Goal: Task Accomplishment & Management: Complete application form

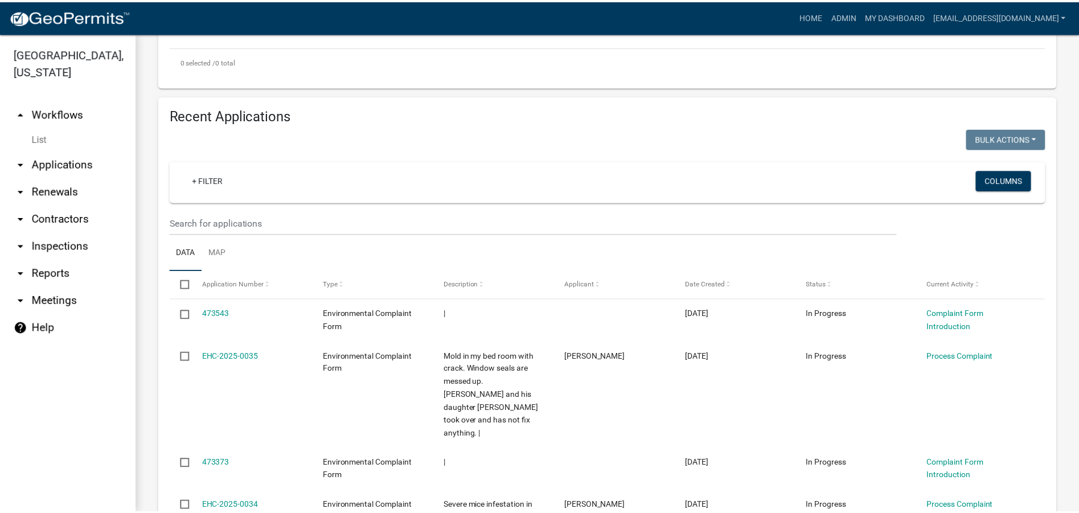
scroll to position [342, 0]
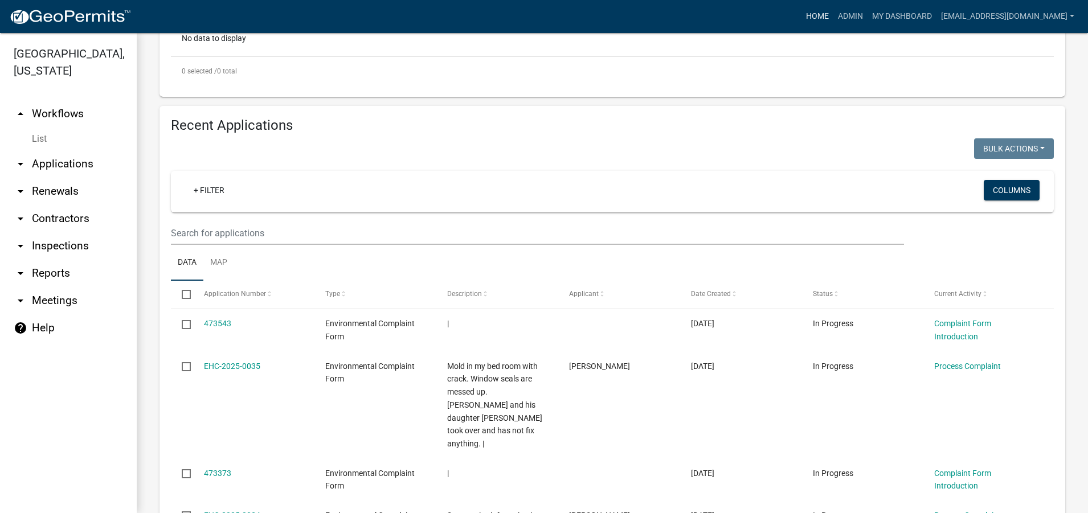
click at [814, 16] on link "Home" at bounding box center [817, 17] width 32 height 22
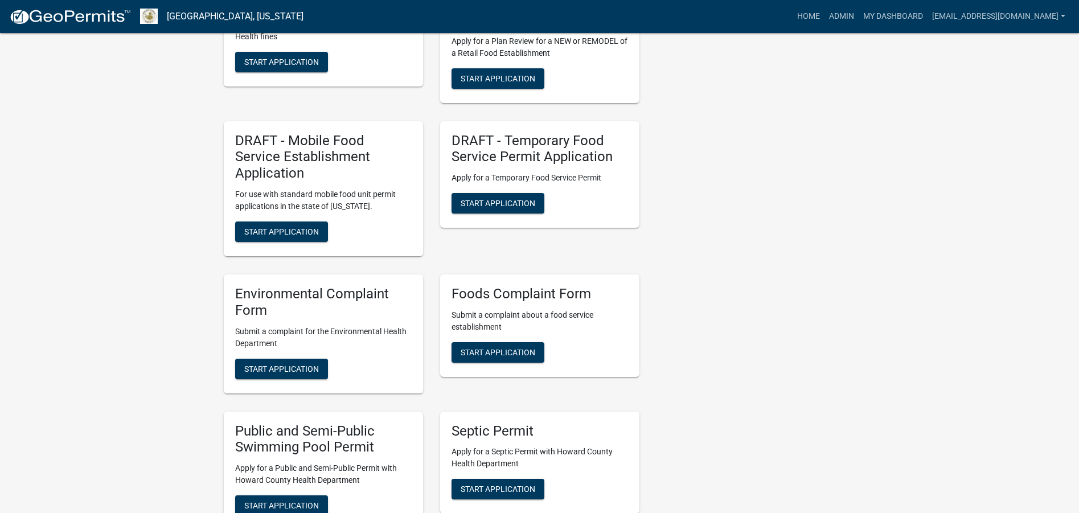
scroll to position [1651, 0]
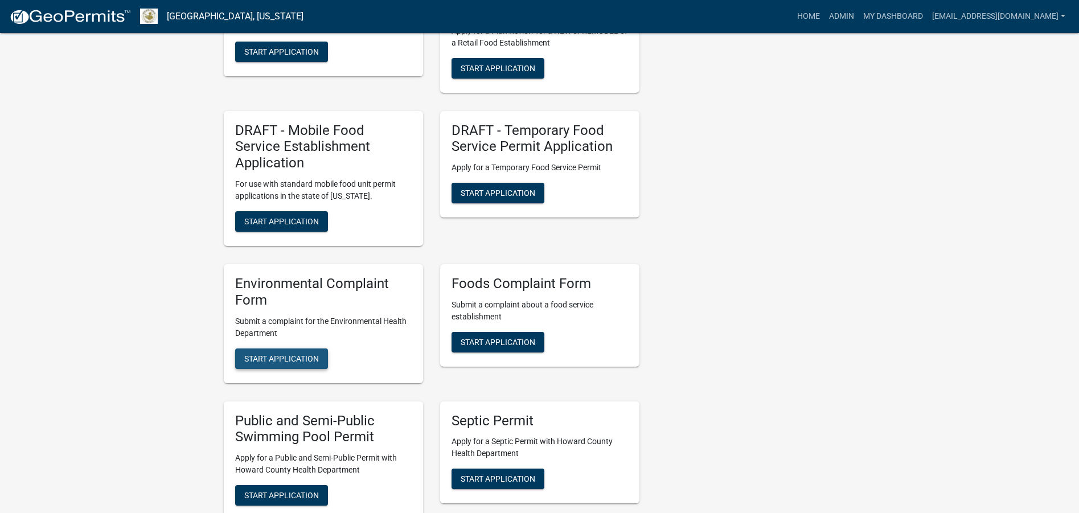
click at [306, 354] on span "Start Application" at bounding box center [281, 358] width 75 height 9
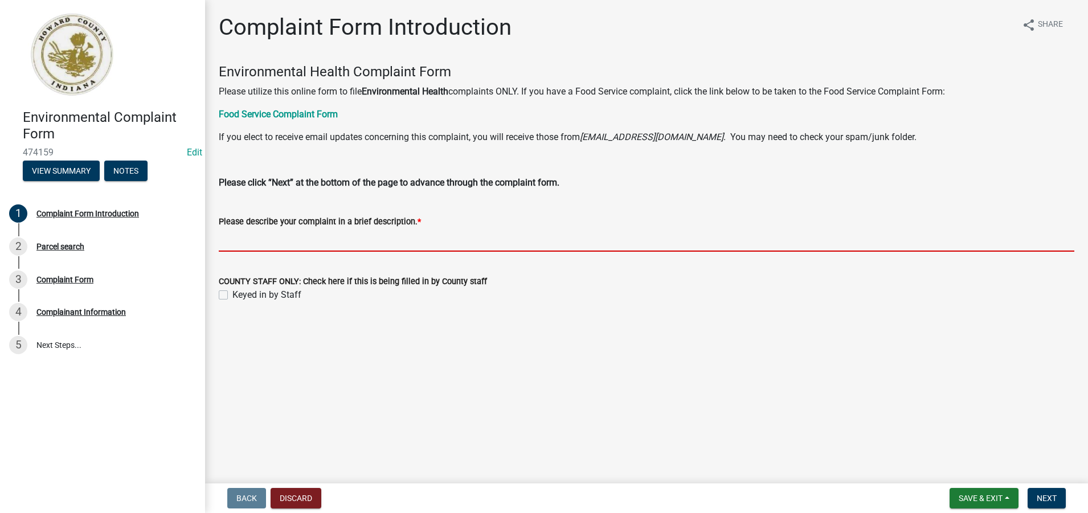
click at [242, 241] on input "Please describe your complaint in a brief description. *" at bounding box center [646, 239] width 855 height 23
paste input "I am writing to inquire, if the Health Department has oversight of nuisance pro…"
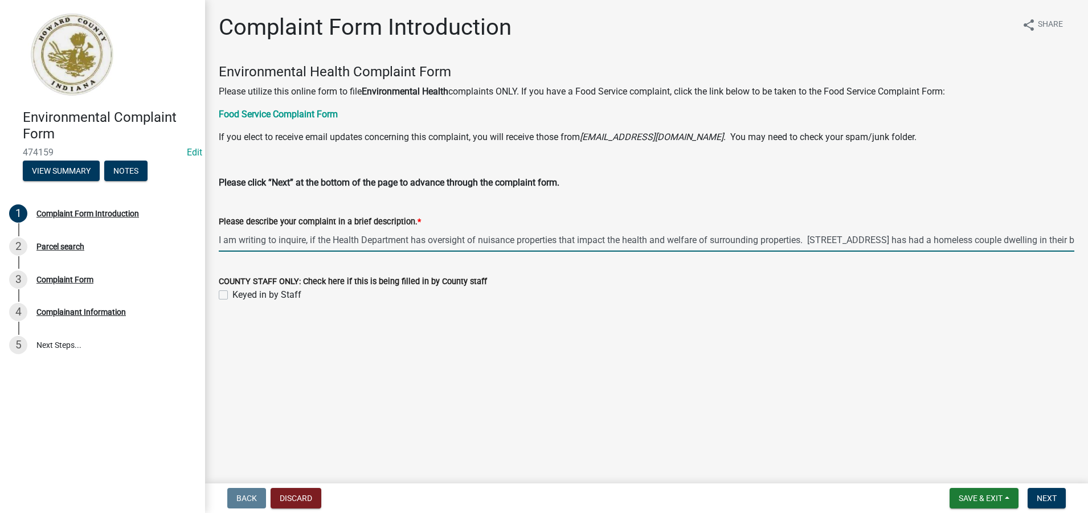
scroll to position [0, 1489]
type input "I am writing to inquire, if the Health Department has oversight of nuisance pro…"
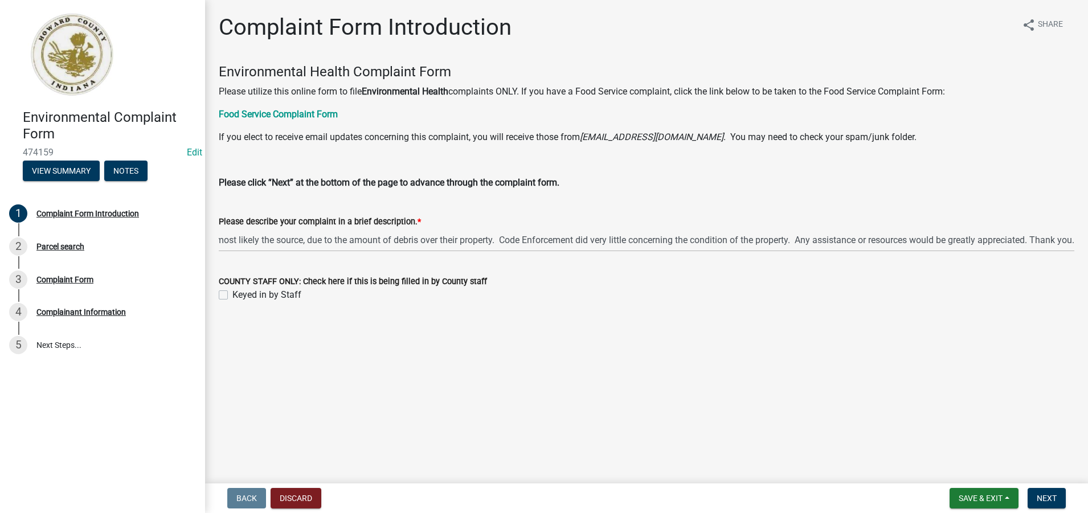
scroll to position [0, 0]
click at [232, 296] on label "Keyed in by Staff" at bounding box center [266, 295] width 69 height 14
click at [232, 296] on input "Keyed in by Staff" at bounding box center [235, 291] width 7 height 7
checkbox input "true"
click at [1044, 497] on span "Next" at bounding box center [1046, 498] width 20 height 9
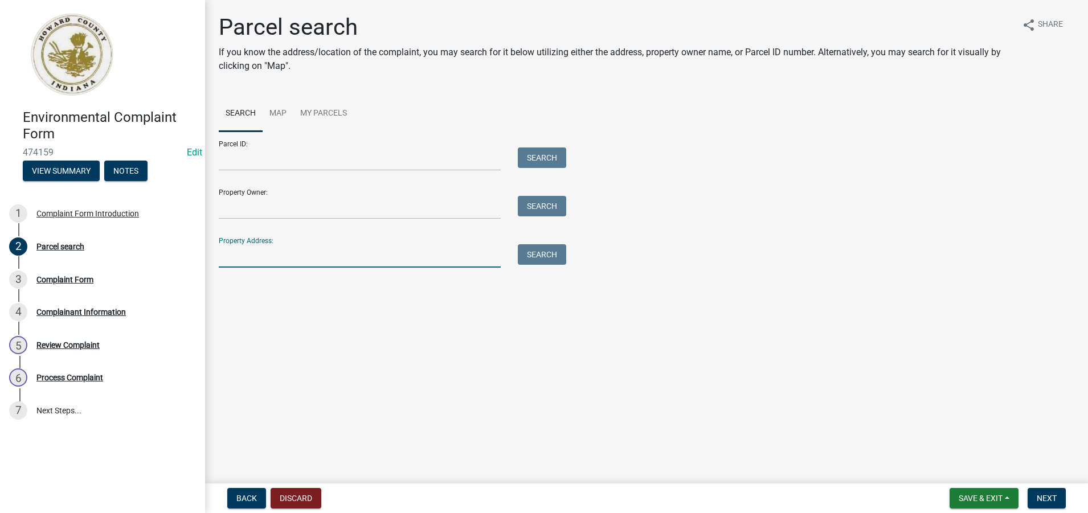
click at [232, 259] on input "Property Address:" at bounding box center [360, 255] width 282 height 23
type input "[STREET_ADDRESS]"
click at [534, 255] on button "Search" at bounding box center [542, 254] width 48 height 20
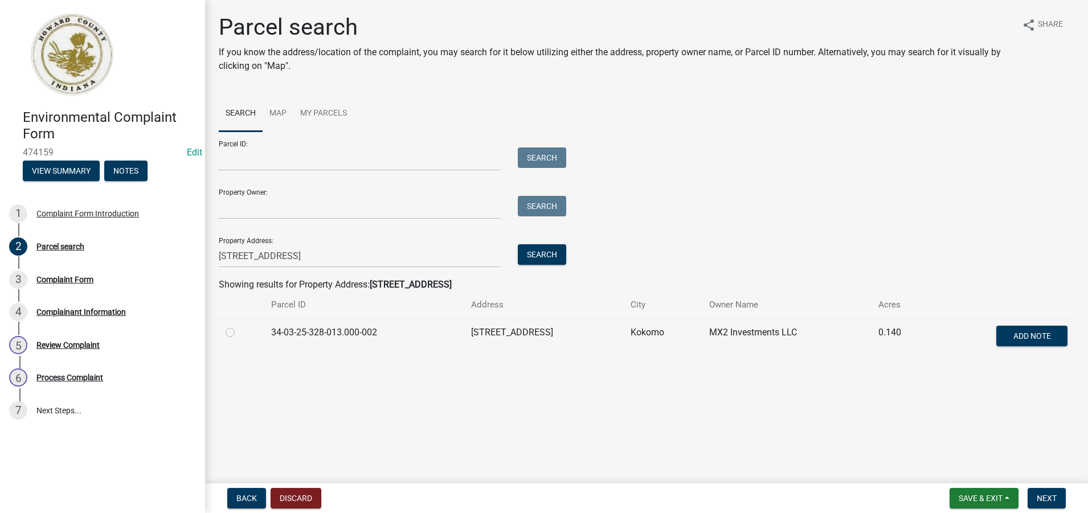
click at [239, 326] on label at bounding box center [239, 326] width 0 height 0
click at [239, 333] on input "radio" at bounding box center [242, 329] width 7 height 7
radio input "true"
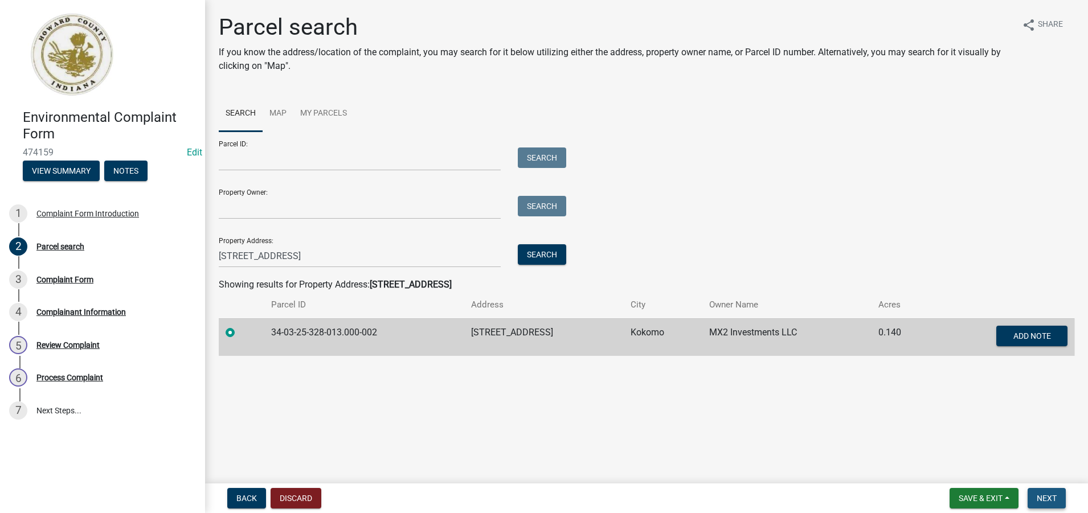
click at [1046, 499] on span "Next" at bounding box center [1046, 498] width 20 height 9
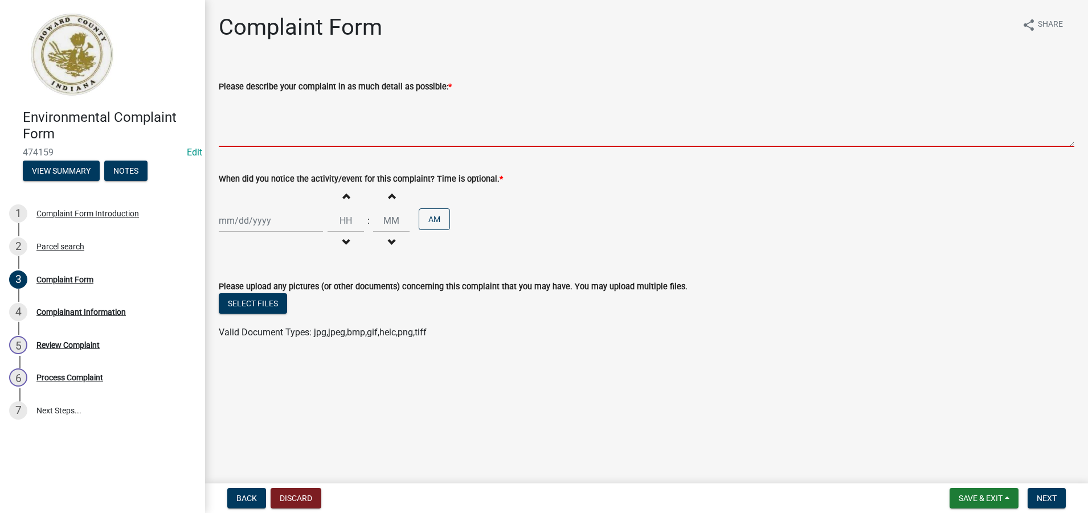
click at [293, 132] on textarea "Please describe your complaint in as much detail as possible: *" at bounding box center [646, 120] width 855 height 54
paste textarea "I am writing to inquire, if the Health Department has oversight of nuisance pro…"
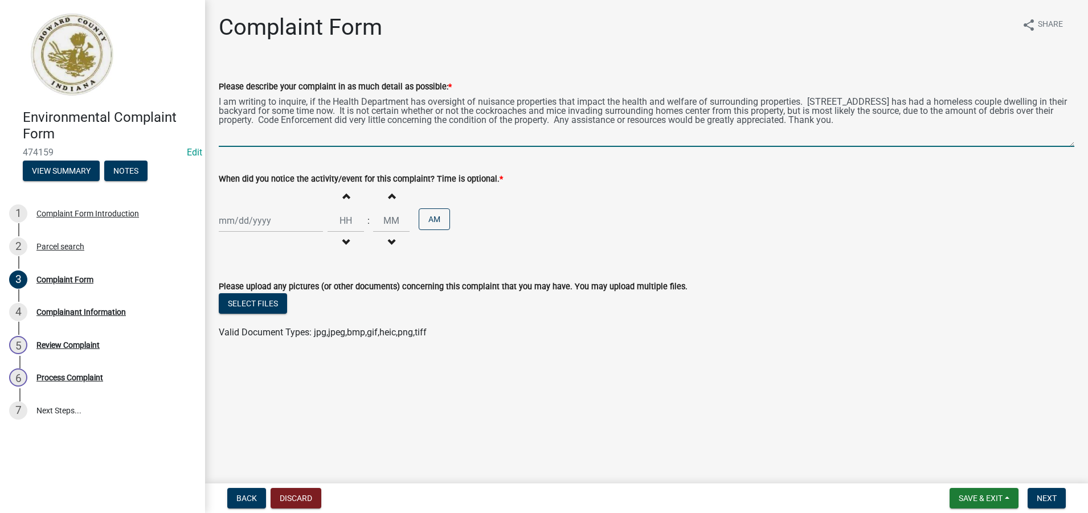
type textarea "I am writing to inquire, if the Health Department has oversight of nuisance pro…"
click at [260, 225] on div at bounding box center [271, 220] width 104 height 23
select select "9"
select select "2025"
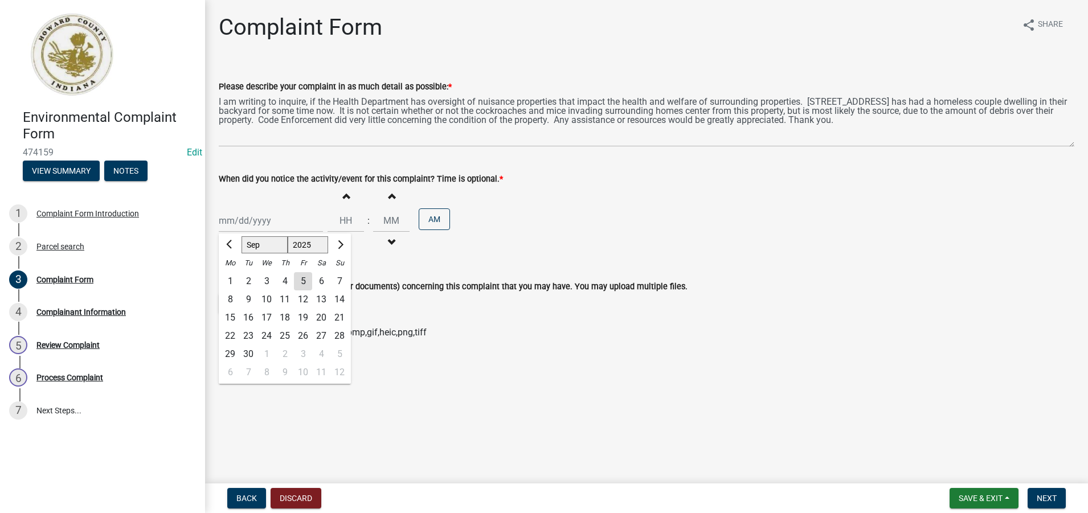
click at [305, 281] on div "5" at bounding box center [303, 281] width 18 height 18
type input "[DATE]"
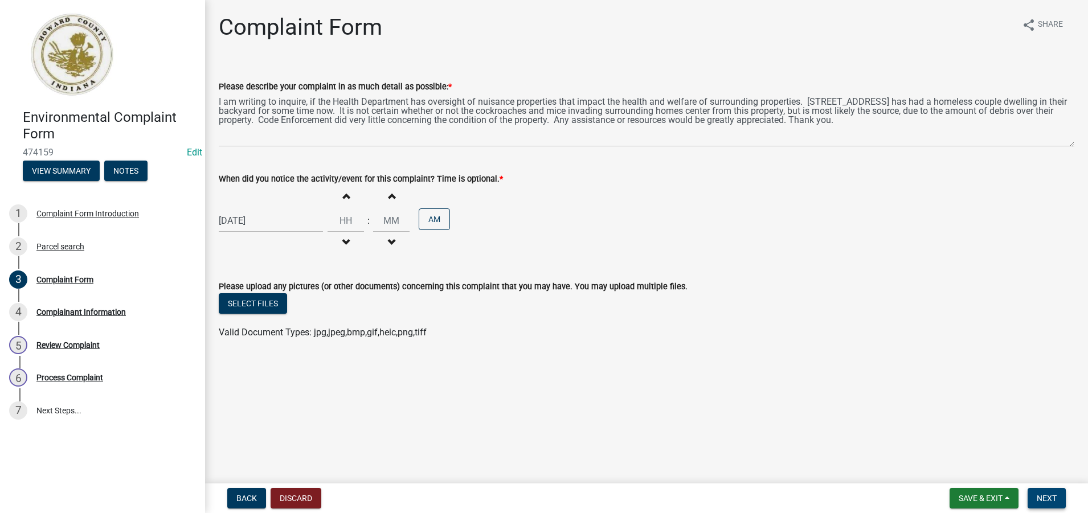
click at [1047, 501] on span "Next" at bounding box center [1046, 498] width 20 height 9
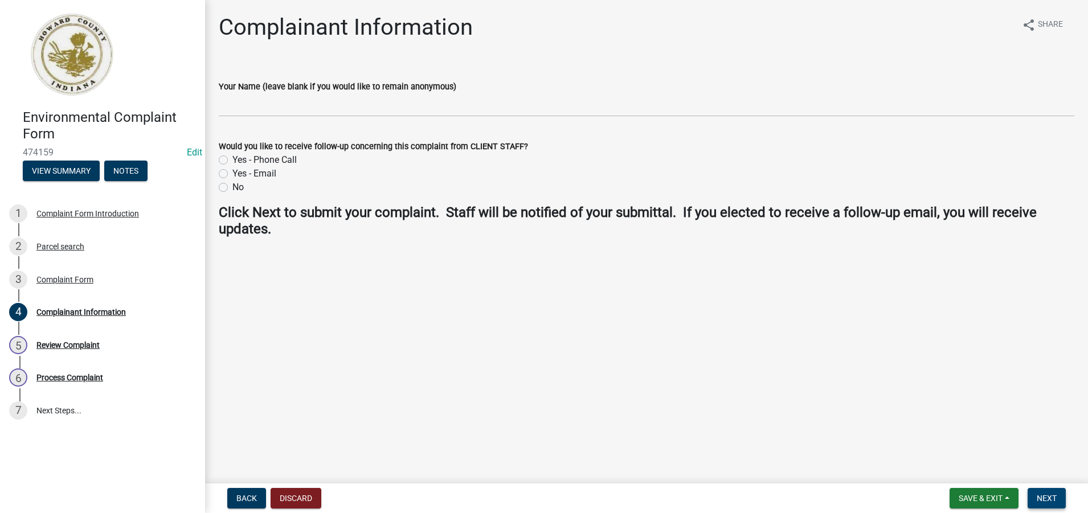
click at [1049, 498] on span "Next" at bounding box center [1046, 498] width 20 height 9
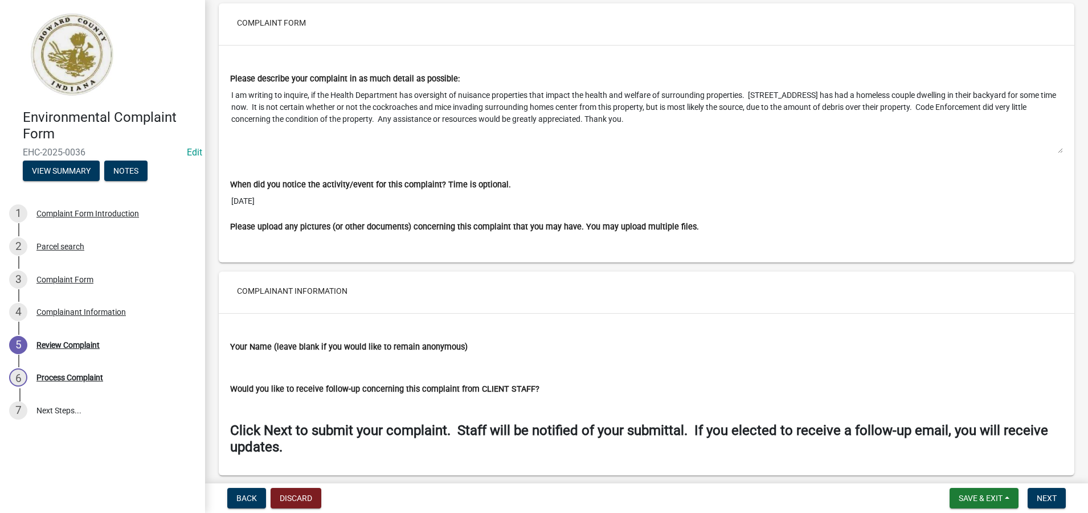
scroll to position [838, 0]
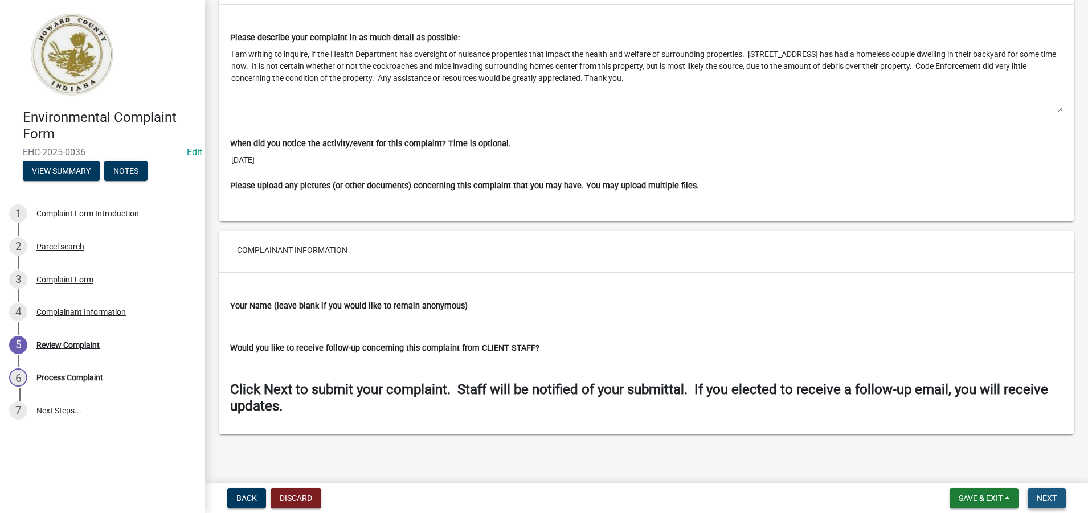
click at [1049, 497] on span "Next" at bounding box center [1046, 498] width 20 height 9
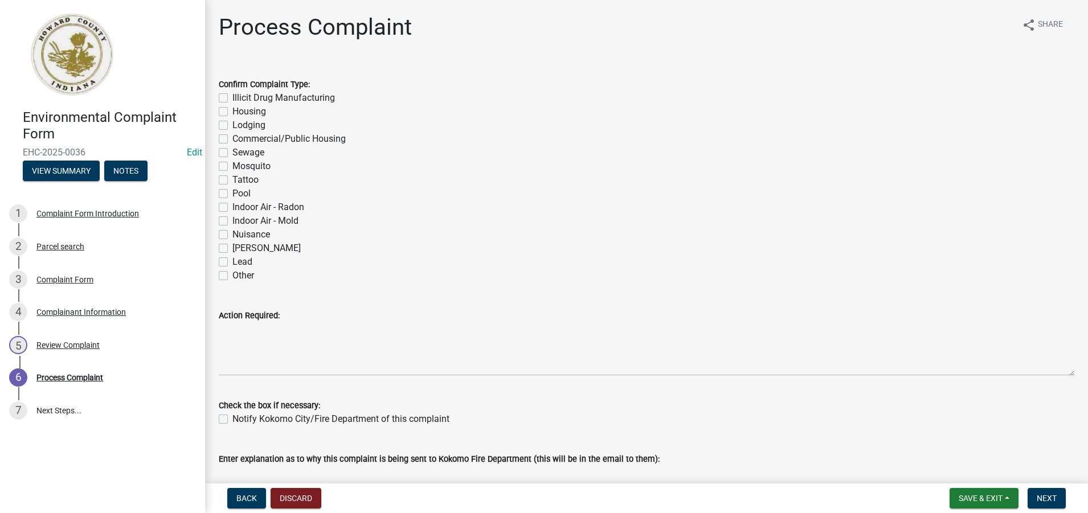
click at [232, 236] on label "Nuisance" at bounding box center [251, 235] width 38 height 14
click at [232, 235] on input "Nuisance" at bounding box center [235, 231] width 7 height 7
checkbox input "true"
checkbox input "false"
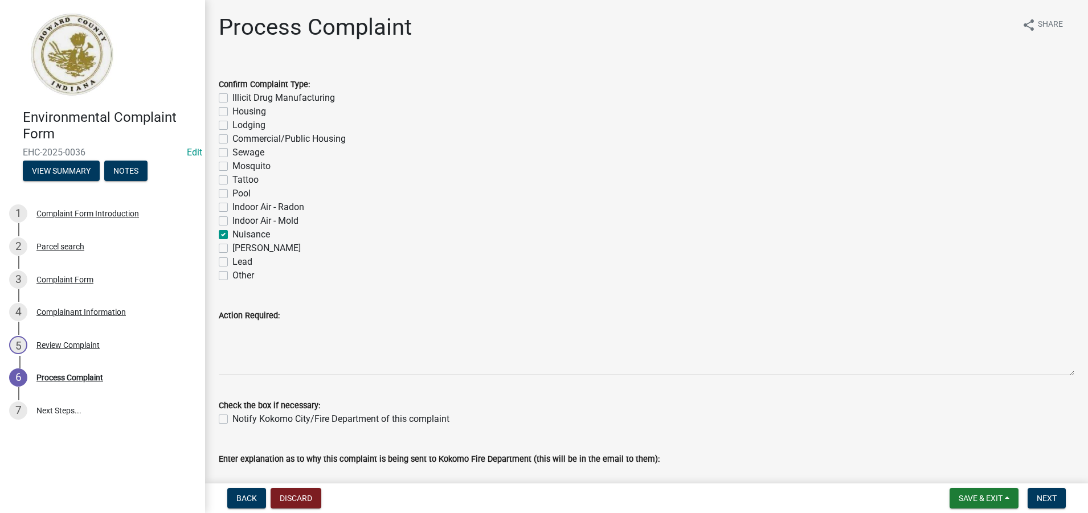
checkbox input "false"
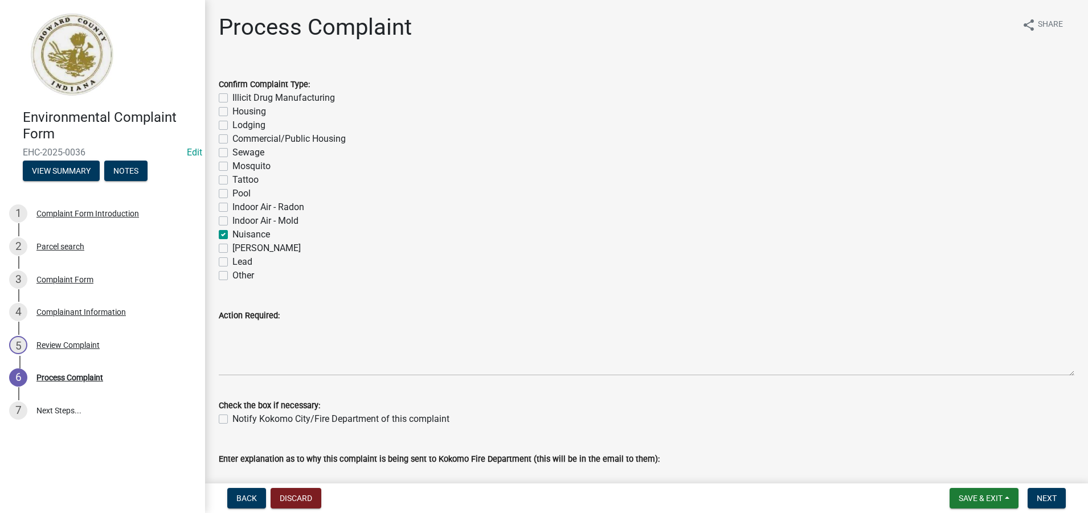
checkbox input "false"
checkbox input "true"
checkbox input "false"
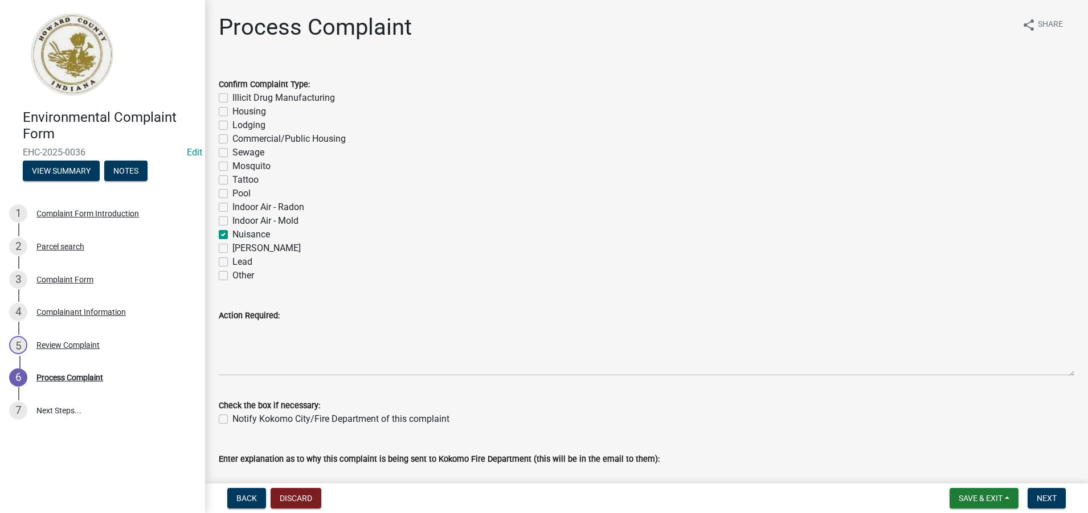
checkbox input "false"
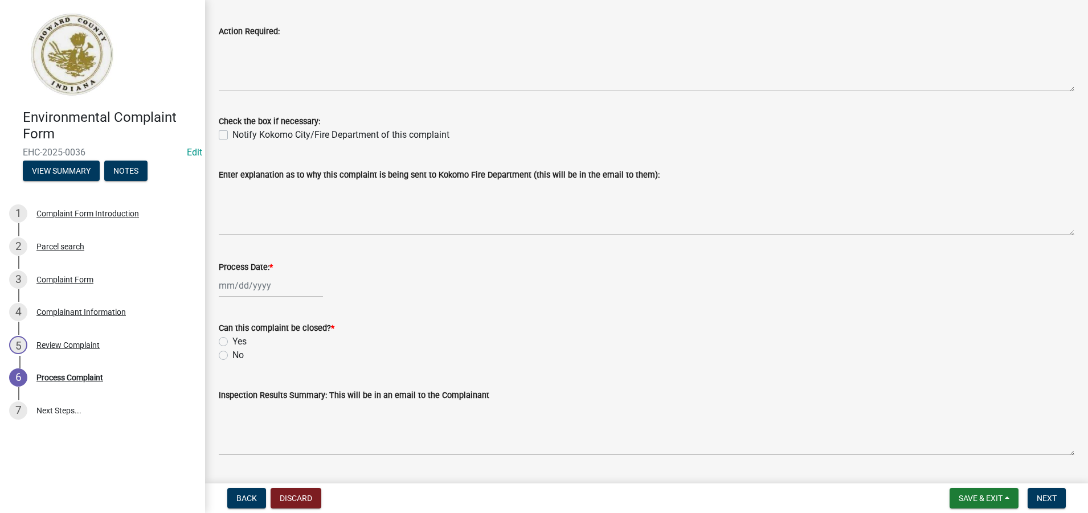
scroll to position [285, 0]
click at [255, 282] on div at bounding box center [271, 284] width 104 height 23
select select "9"
select select "2025"
click at [301, 346] on div "5" at bounding box center [303, 346] width 18 height 18
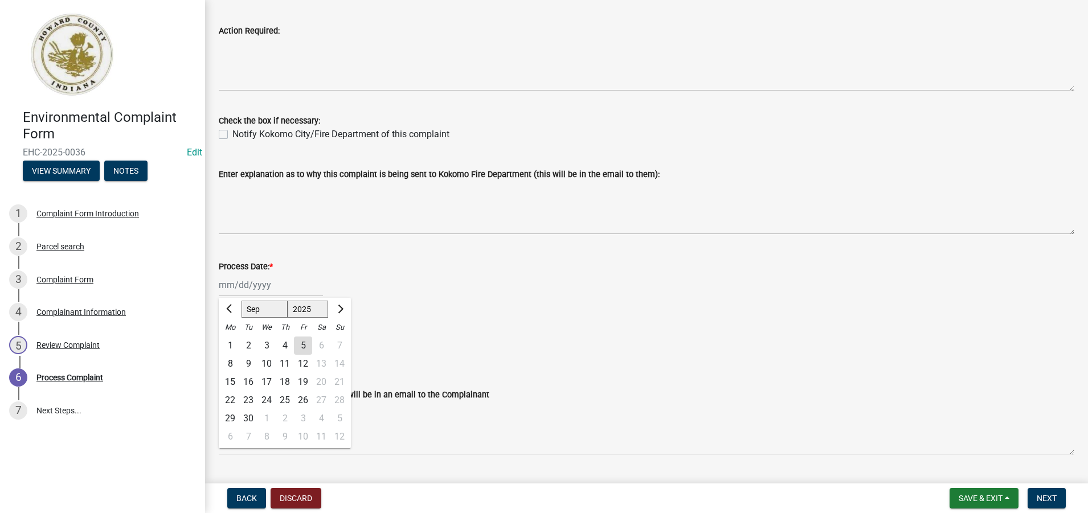
type input "[DATE]"
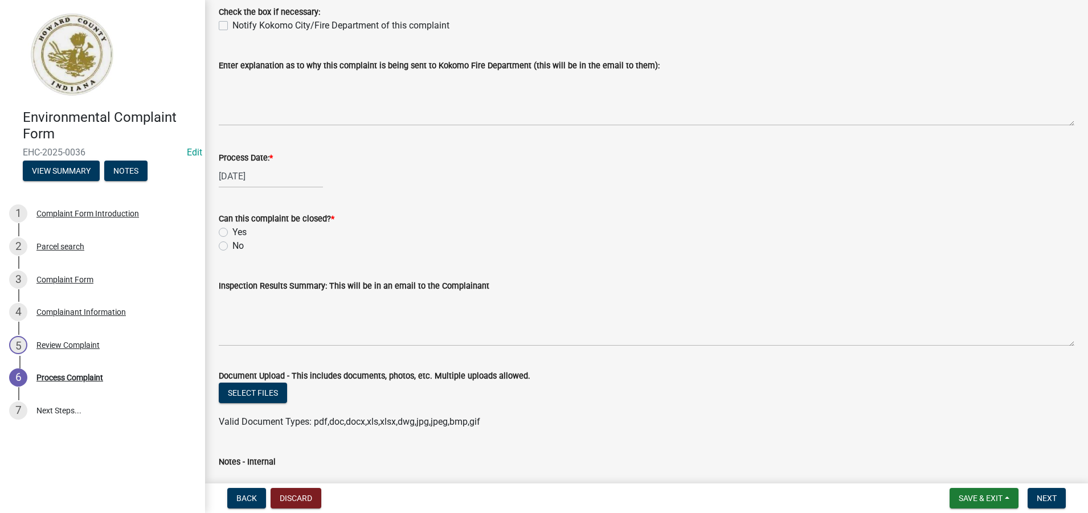
scroll to position [399, 0]
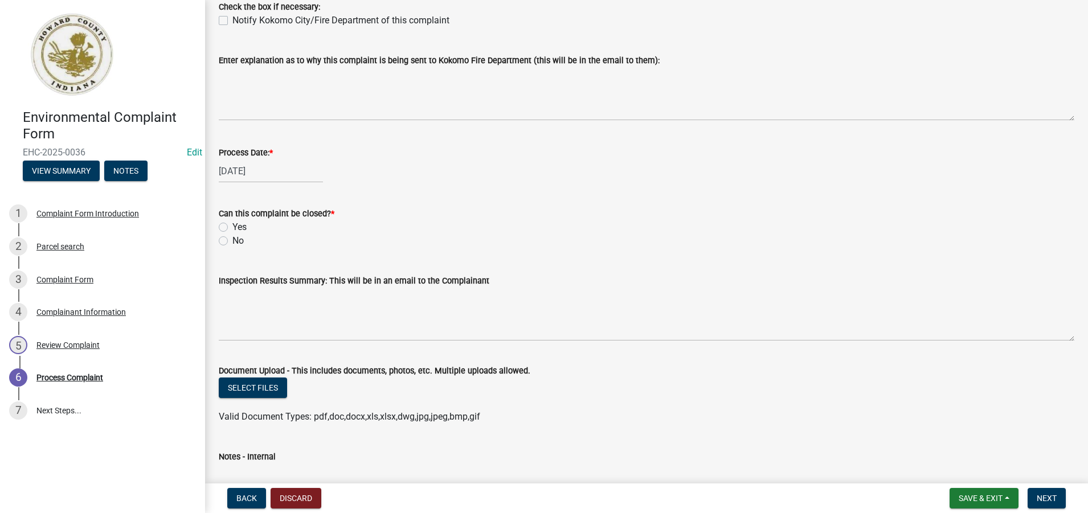
click at [232, 225] on label "Yes" at bounding box center [239, 227] width 14 height 14
click at [232, 225] on input "Yes" at bounding box center [235, 223] width 7 height 7
radio input "true"
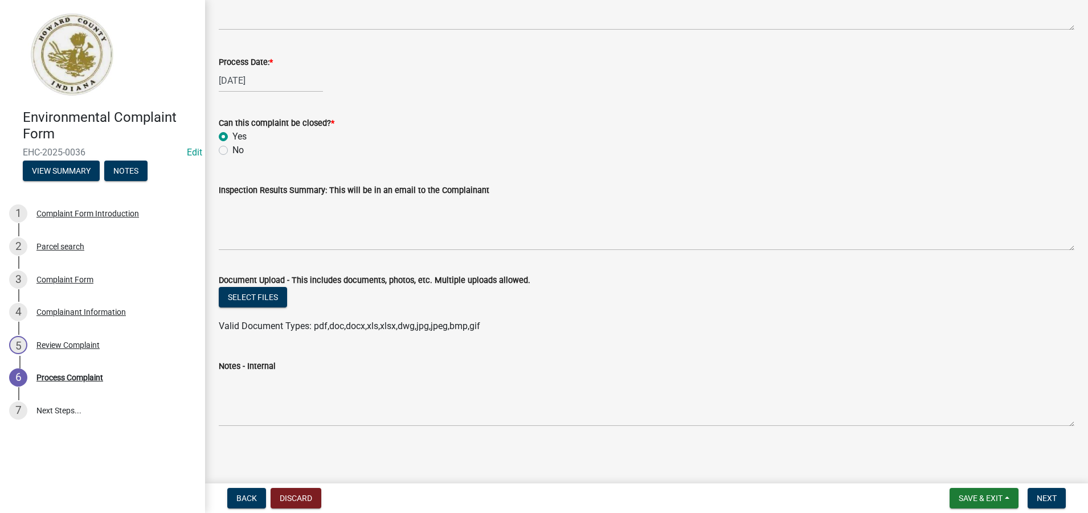
scroll to position [490, 0]
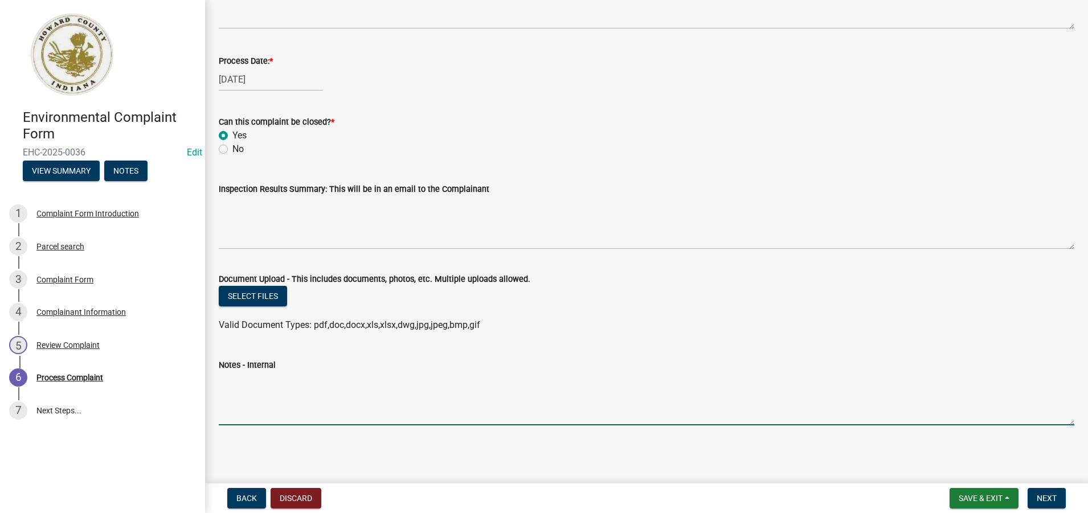
click at [261, 398] on textarea "Notes - Internal" at bounding box center [646, 399] width 855 height 54
type textarea "R"
click at [269, 379] on textarea "***[DATE]- [PERSON_NAME] forwarded" at bounding box center [646, 399] width 855 height 54
click at [371, 383] on textarea "***[DATE]- [PERSON_NAME] forwarded" at bounding box center [646, 399] width 855 height 54
paste textarea "[EMAIL_ADDRESS][DOMAIN_NAME]"
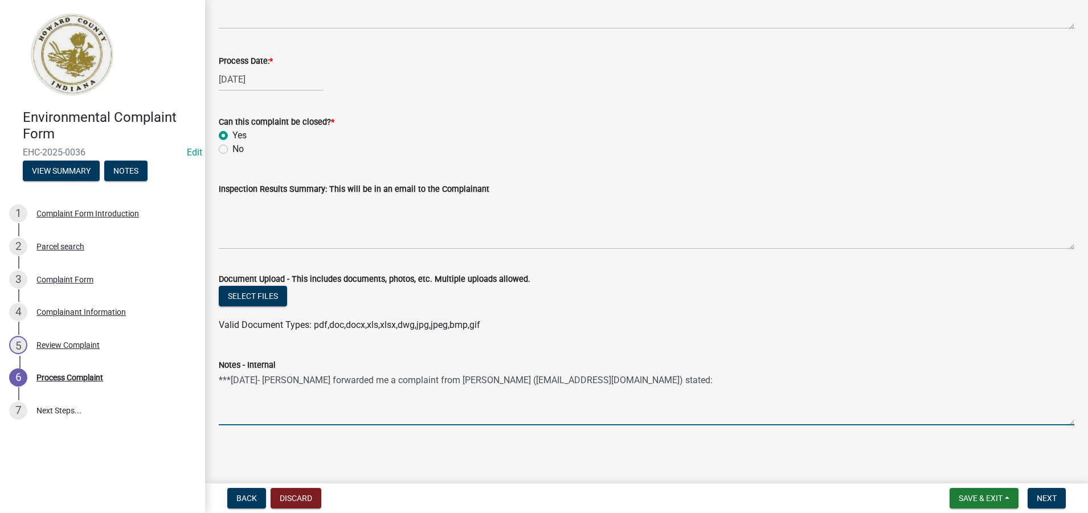
paste textarea "[EMAIL_ADDRESS][DOMAIN_NAME]"
paste textarea "I am writing to inquire, if the Health Department has oversight of nuisance pro…"
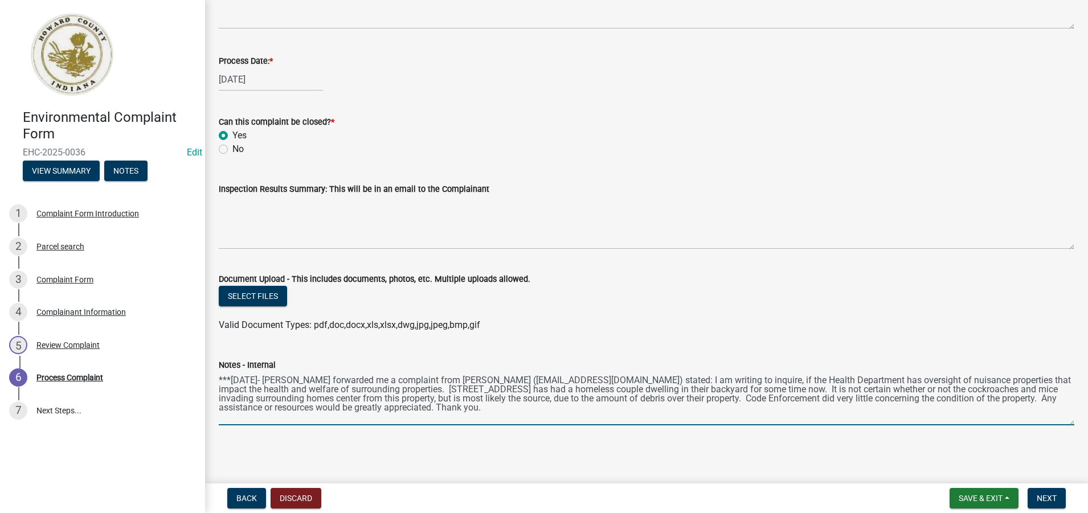
click at [662, 378] on textarea "***[DATE]- [PERSON_NAME] forwarded me a complaint from [PERSON_NAME] ([EMAIL_AD…" at bounding box center [646, 399] width 855 height 54
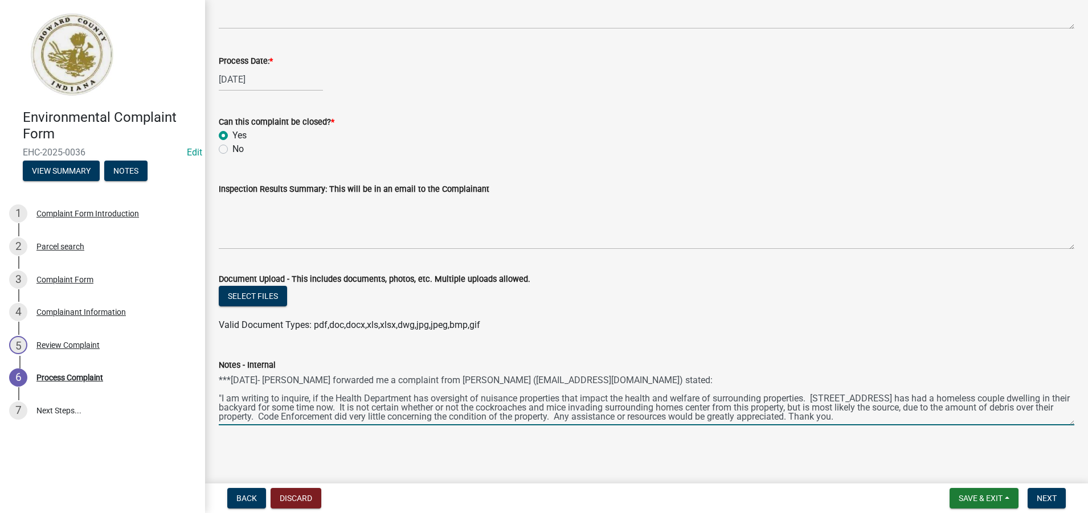
click at [913, 419] on textarea "***[DATE]- [PERSON_NAME] forwarded me a complaint from [PERSON_NAME] ([EMAIL_AD…" at bounding box center [646, 399] width 855 height 54
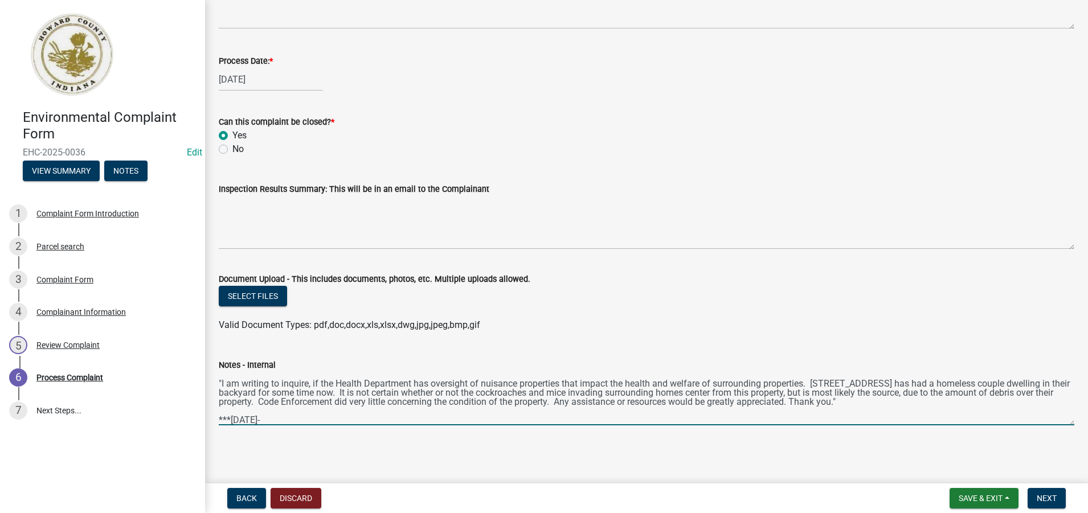
paste textarea "I went out to the above address this morning [DATE]. I did see a tent and much …"
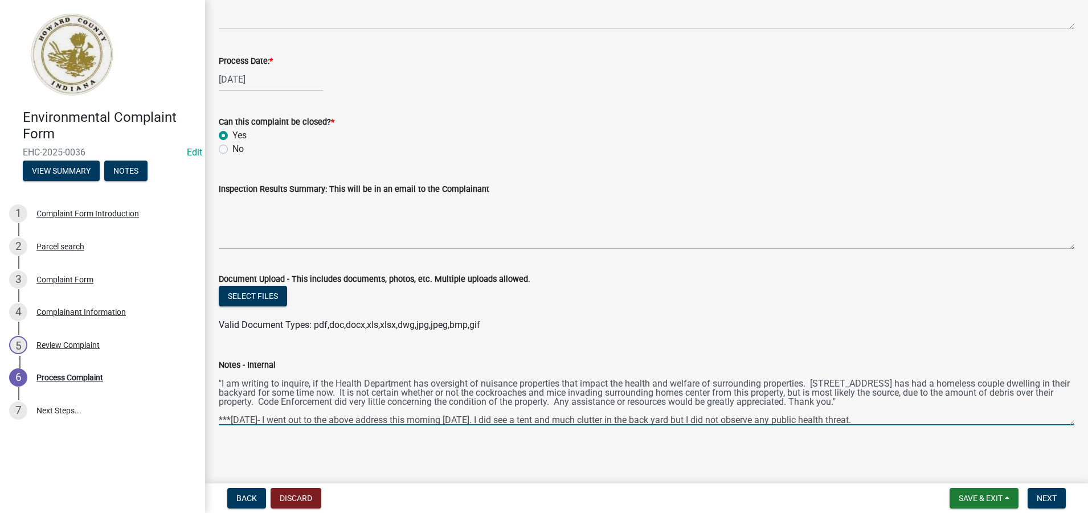
scroll to position [33, 0]
click at [876, 403] on textarea "***[DATE]- [PERSON_NAME] forwarded me a complaint from [PERSON_NAME] ([EMAIL_AD…" at bounding box center [646, 399] width 855 height 54
type textarea "***[DATE]- [PERSON_NAME] forwarded me a complaint from [PERSON_NAME] ([EMAIL_AD…"
click at [984, 498] on span "Save & Exit" at bounding box center [980, 498] width 44 height 9
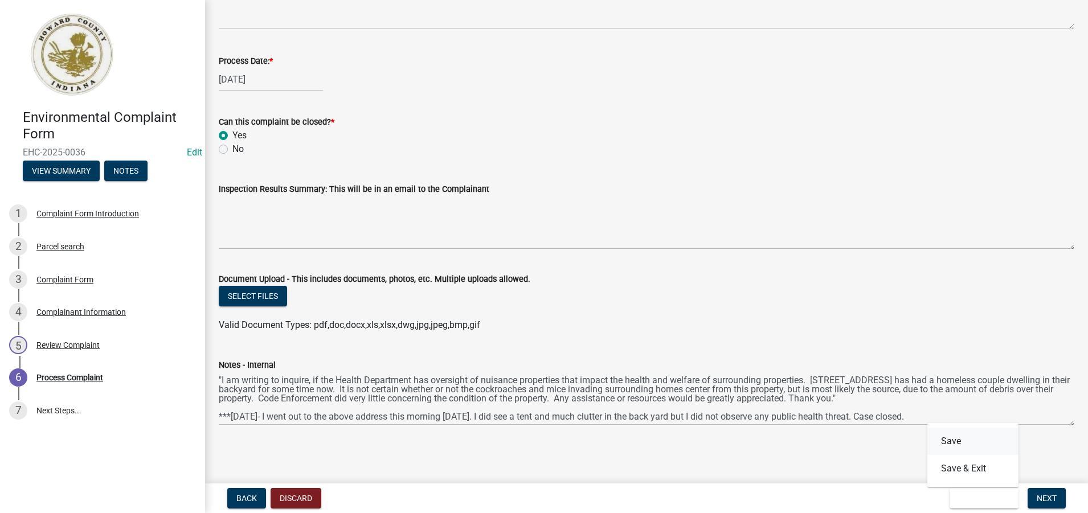
click at [949, 439] on button "Save" at bounding box center [972, 441] width 91 height 27
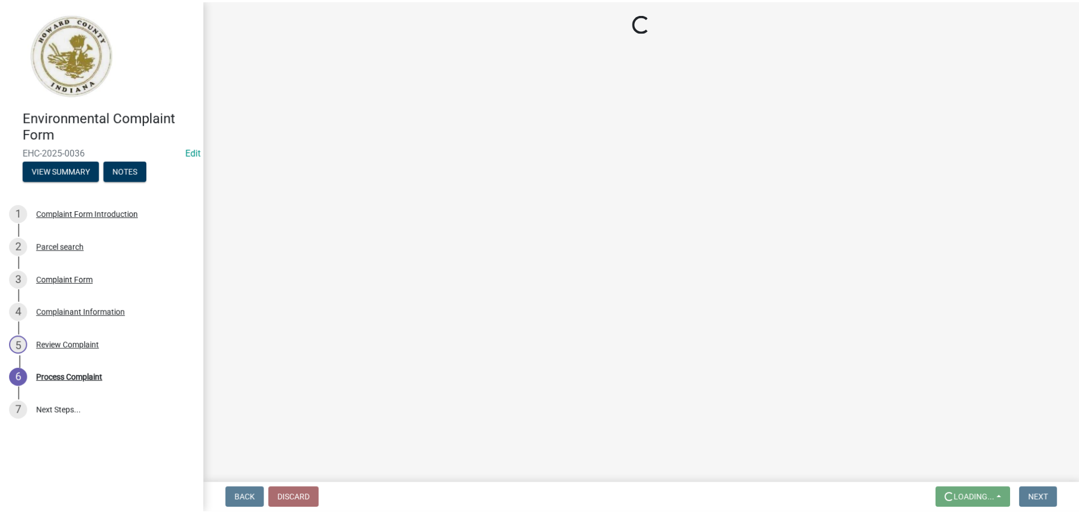
scroll to position [0, 0]
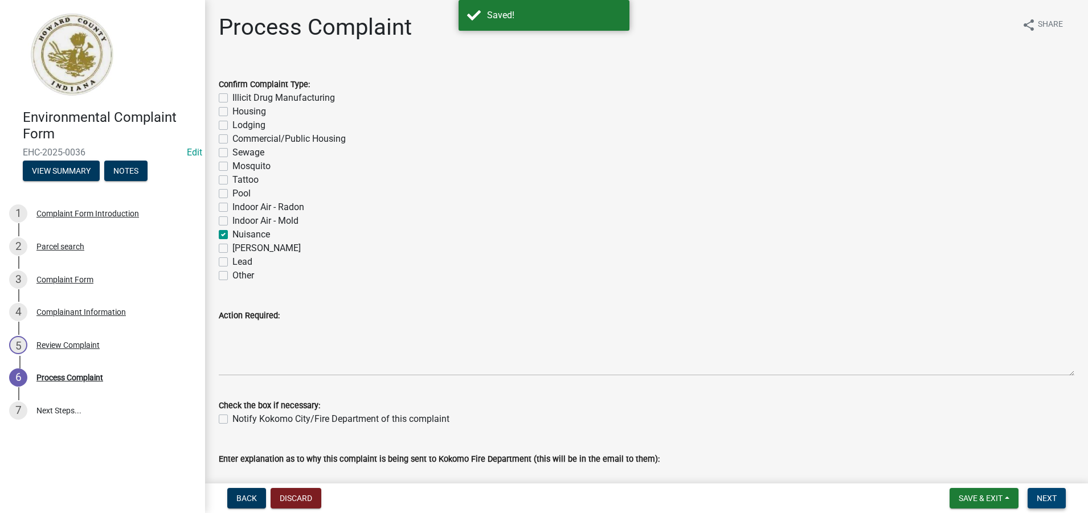
click at [1049, 497] on span "Next" at bounding box center [1046, 498] width 20 height 9
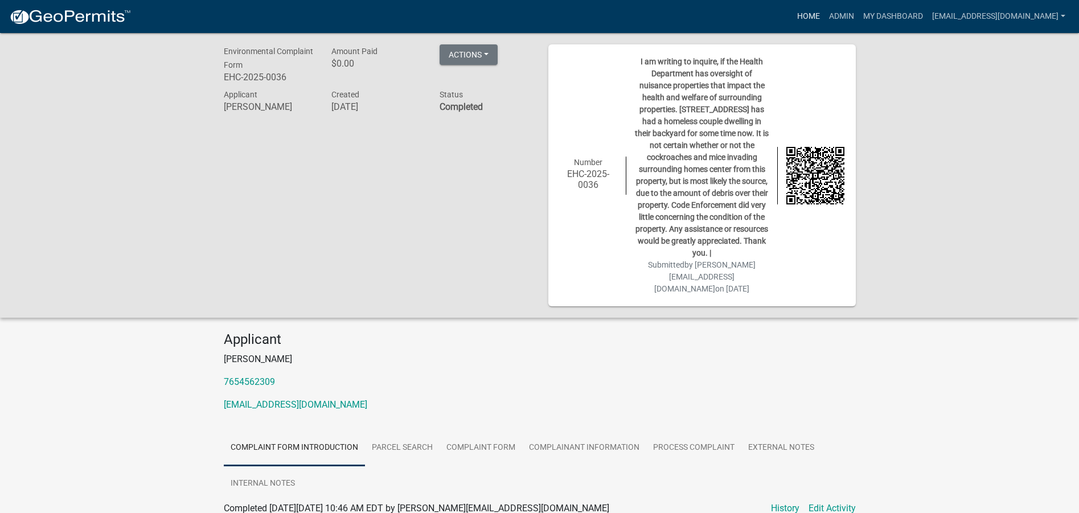
click at [798, 19] on link "Home" at bounding box center [809, 17] width 32 height 22
